Goal: Communication & Community: Answer question/provide support

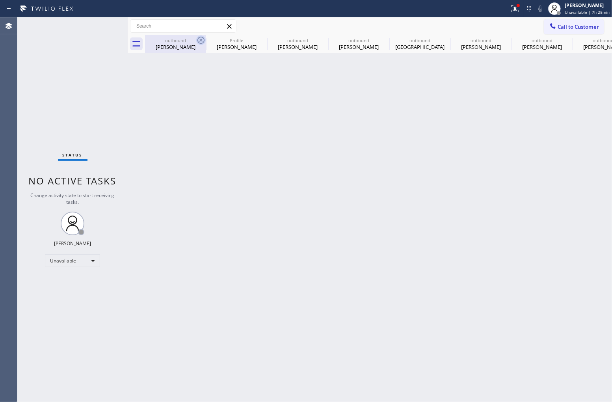
click at [200, 41] on icon at bounding box center [200, 40] width 7 height 7
click at [0, 0] on icon at bounding box center [0, 0] width 0 height 0
type input "[PHONE_NUMBER]"
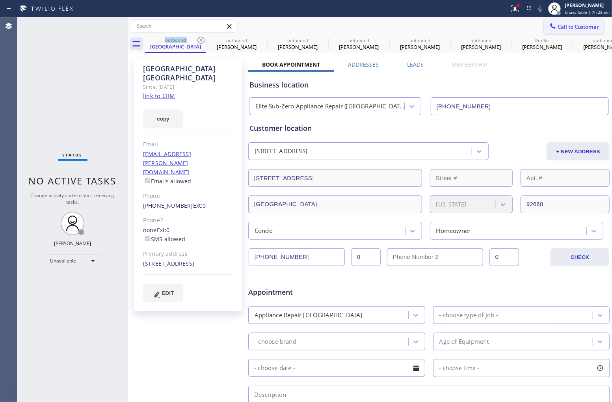
click at [577, 24] on span "Call to Customer" at bounding box center [577, 26] width 41 height 7
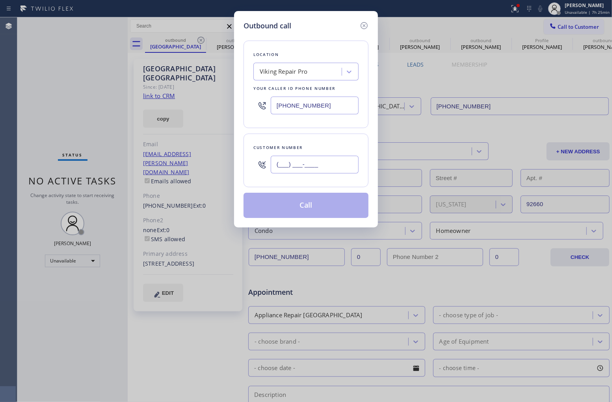
click at [333, 166] on input "(___) ___-____" at bounding box center [315, 165] width 88 height 18
paste input "310) 663-9751"
type input "[PHONE_NUMBER]"
drag, startPoint x: 325, startPoint y: 104, endPoint x: 245, endPoint y: 100, distance: 80.0
click at [249, 101] on div "Location Viking Repair Pro Your caller id phone number [PHONE_NUMBER]" at bounding box center [305, 84] width 125 height 87
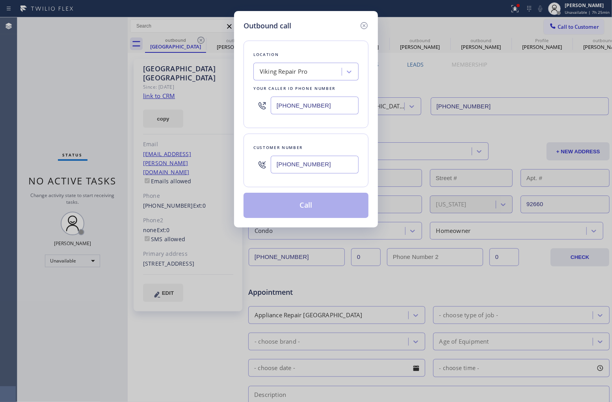
paste input "77) 777-0796"
click at [345, 126] on div "Location Viking Repair Pro Your caller id phone number [PHONE_NUMBER]" at bounding box center [305, 84] width 125 height 87
drag, startPoint x: 329, startPoint y: 105, endPoint x: 253, endPoint y: 111, distance: 76.2
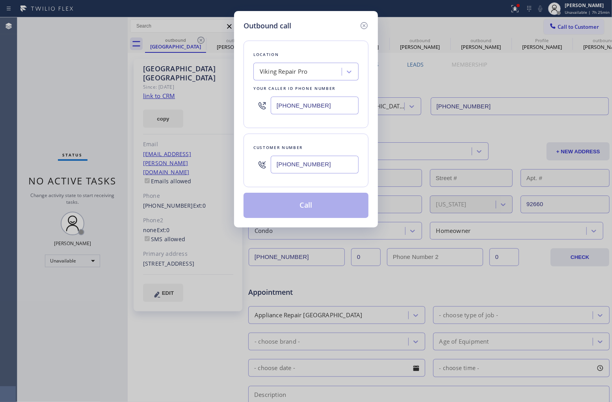
click at [253, 111] on div "[PHONE_NUMBER]" at bounding box center [305, 106] width 105 height 26
paste input "text"
type input "[PHONE_NUMBER]"
click at [321, 131] on div "Location Viking Repair Pro Your caller id phone number [PHONE_NUMBER] Customer …" at bounding box center [305, 124] width 125 height 187
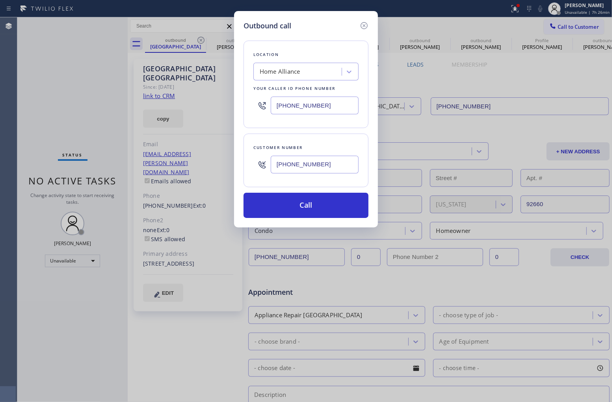
drag, startPoint x: 254, startPoint y: 158, endPoint x: 227, endPoint y: 158, distance: 27.2
click at [228, 158] on div "Outbound call Location Home Alliance Your caller id phone number [PHONE_NUMBER]…" at bounding box center [306, 201] width 612 height 402
paste input "818) 349-5254"
type input "[PHONE_NUMBER]"
click at [321, 206] on button "Call" at bounding box center [305, 205] width 125 height 25
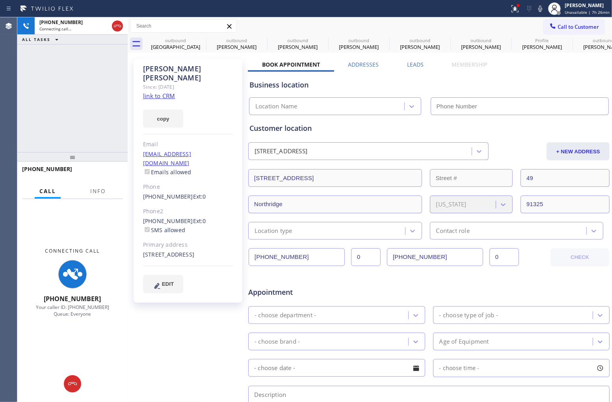
type input "[PHONE_NUMBER]"
click at [538, 8] on icon at bounding box center [539, 8] width 9 height 9
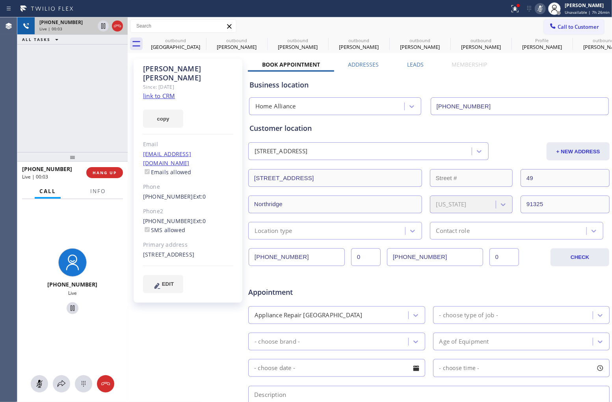
click at [119, 30] on icon at bounding box center [117, 25] width 9 height 9
click at [101, 91] on div "[PHONE_NUMBER] Live | 00:04 ALL TASKS ALL TASKS ACTIVE TASKS TASKS IN WRAP UP" at bounding box center [72, 84] width 110 height 135
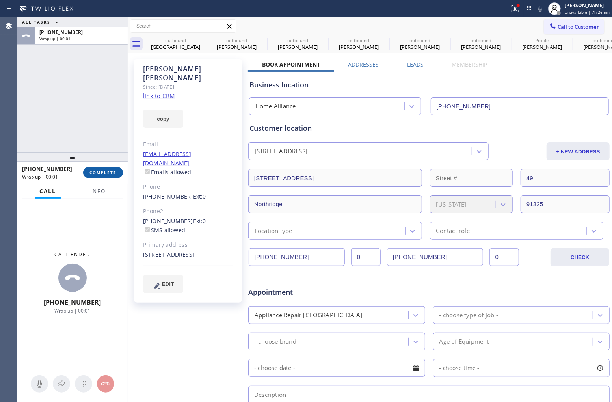
click at [110, 174] on span "COMPLETE" at bounding box center [102, 173] width 27 height 6
click at [100, 137] on div "ALL TASKS ALL TASKS ACTIVE TASKS TASKS IN WRAP UP [PHONE_NUMBER] Wrap up | 00:01" at bounding box center [72, 84] width 110 height 135
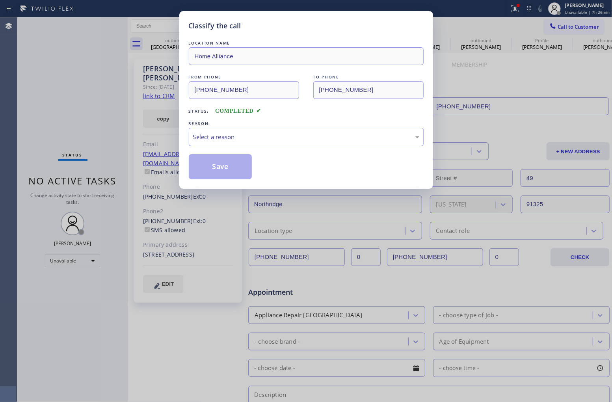
click at [258, 148] on div "LOCATION NAME Home Alliance FROM PHONE [PHONE_NUMBER] TO PHONE [PHONE_NUMBER] S…" at bounding box center [306, 109] width 235 height 140
click at [261, 140] on div "Select a reason" at bounding box center [306, 136] width 226 height 9
click at [237, 174] on button "Save" at bounding box center [220, 166] width 63 height 25
